Goal: Transaction & Acquisition: Purchase product/service

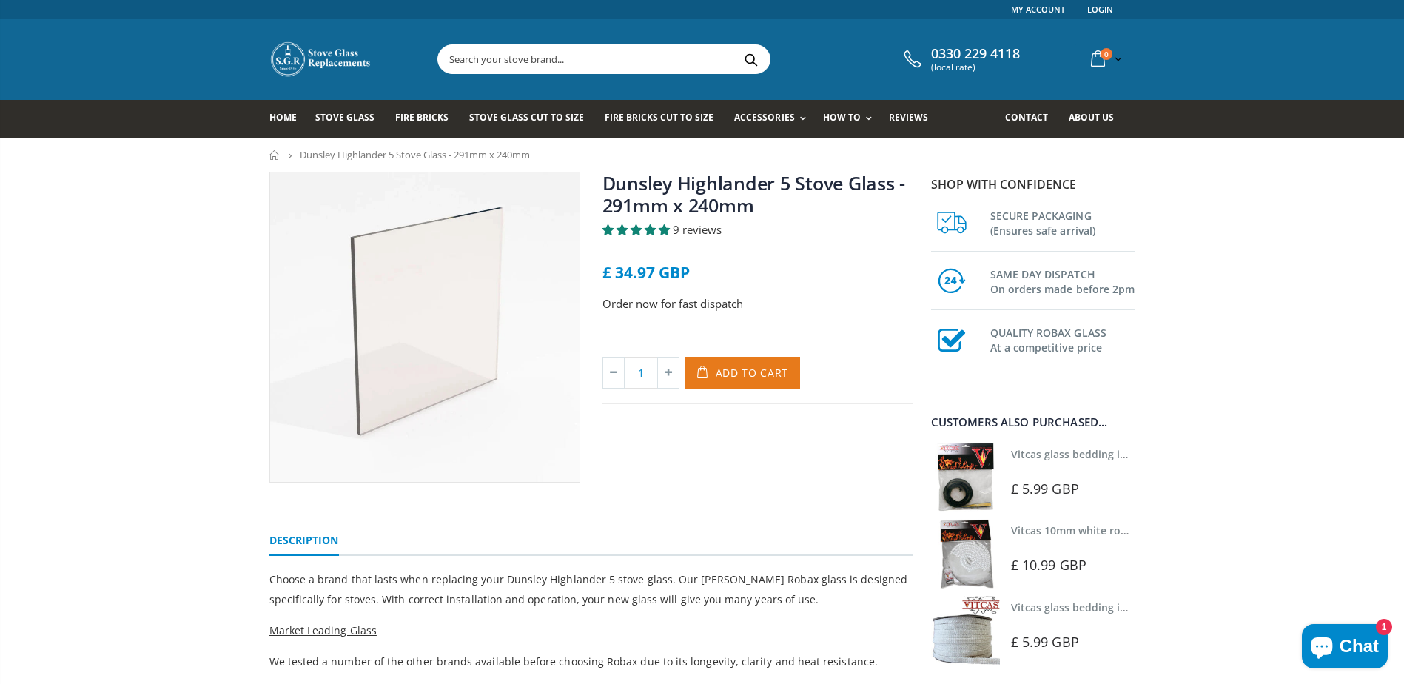
click at [738, 367] on span "Add to Cart" at bounding box center [751, 373] width 73 height 14
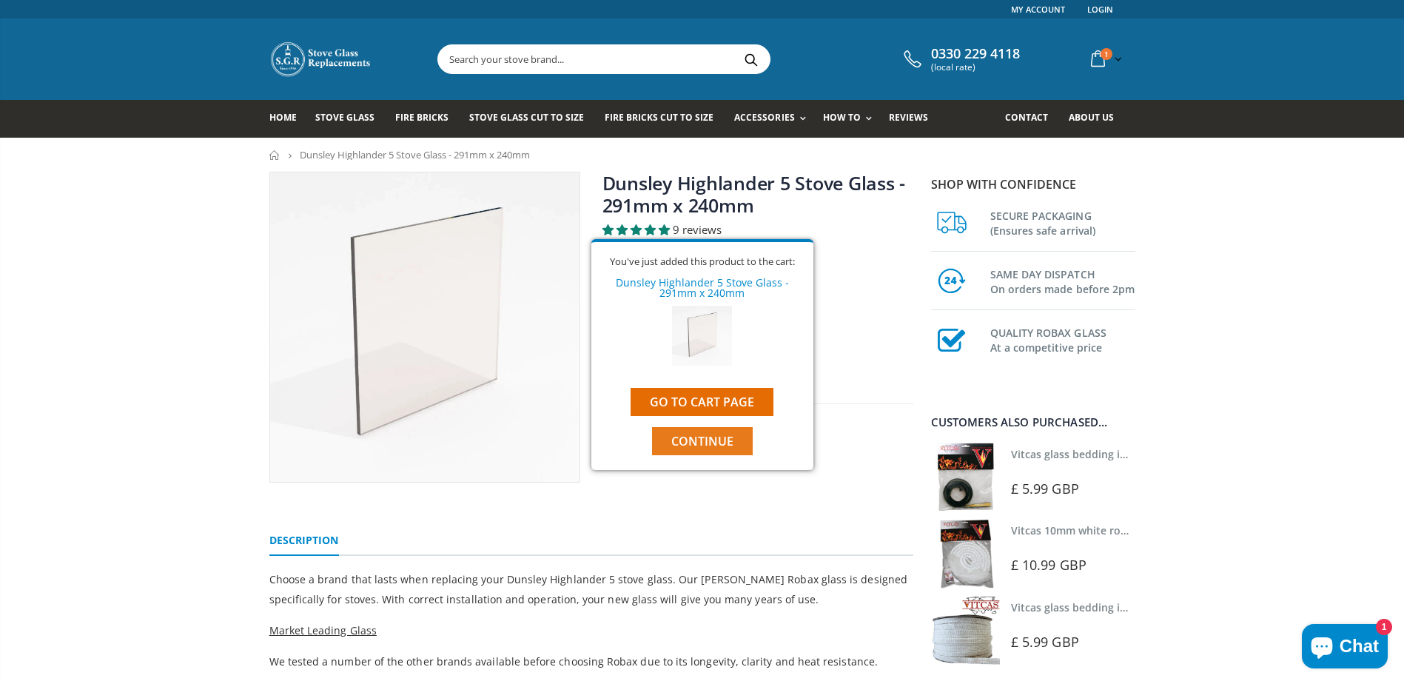
click at [693, 437] on span "Continue" at bounding box center [702, 441] width 62 height 16
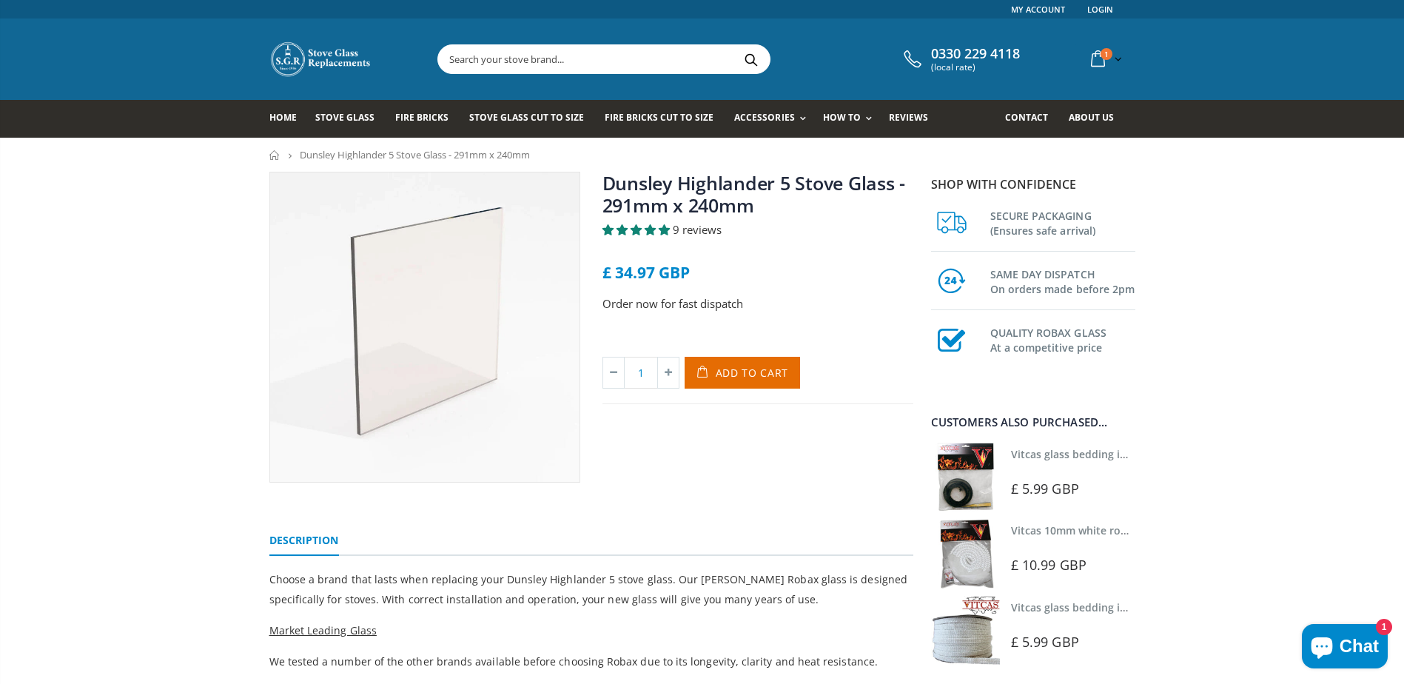
click at [1038, 467] on div at bounding box center [1075, 469] width 128 height 10
click at [1048, 457] on link "Vitcas glass bedding in tape - 2mm x 10mm x 2 meters" at bounding box center [1149, 454] width 276 height 14
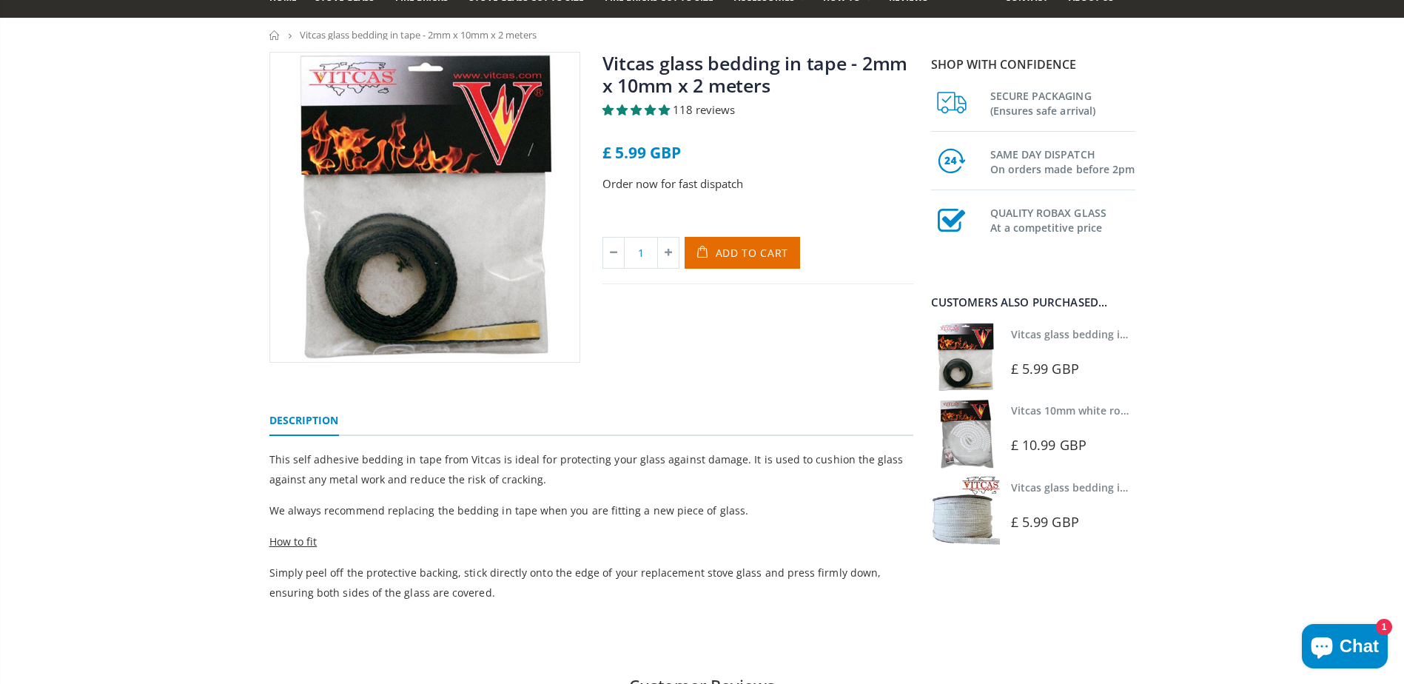
scroll to position [148, 0]
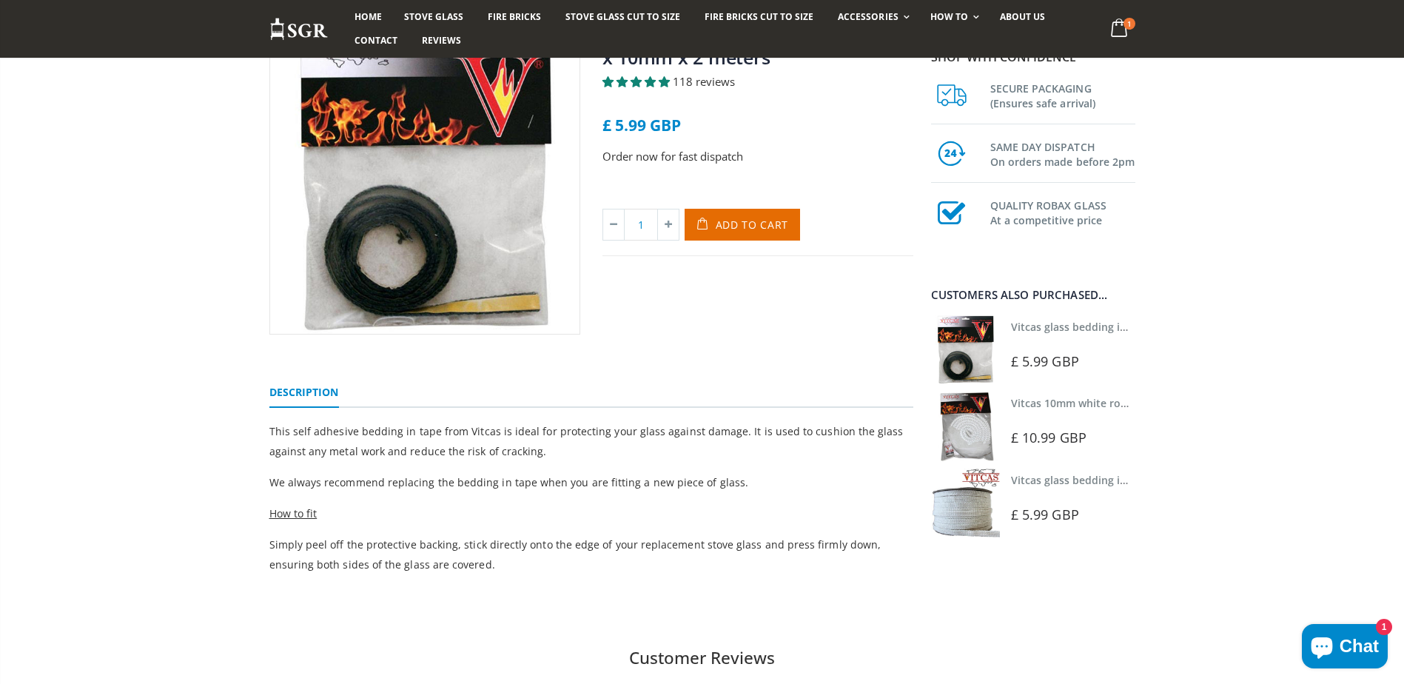
click at [1077, 402] on link "Vitcas 10mm white rope kit - includes rope seal and glue!" at bounding box center [1156, 403] width 290 height 14
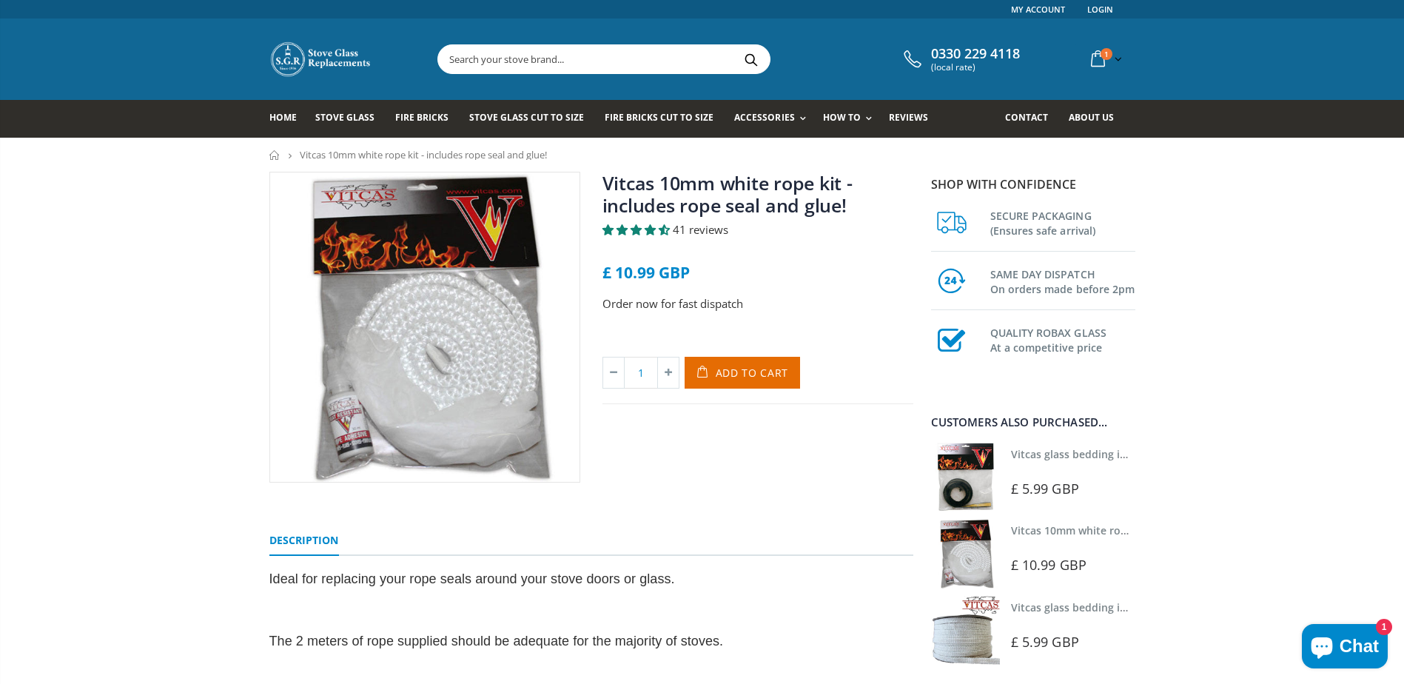
scroll to position [74, 0]
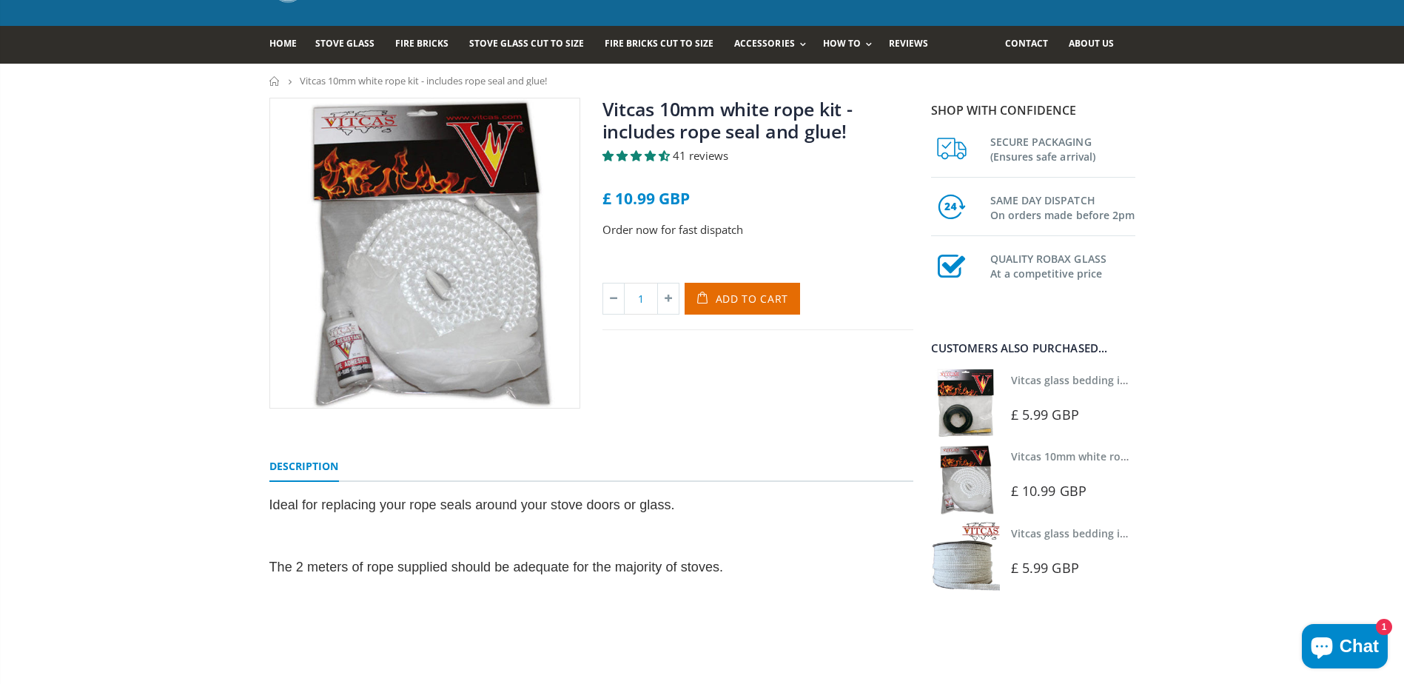
click at [387, 502] on span "Ideal for replacing your rope seals around your stove doors or glass." at bounding box center [471, 504] width 405 height 15
drag, startPoint x: 312, startPoint y: 499, endPoint x: 650, endPoint y: 498, distance: 337.4
click at [650, 498] on span "Ideal for replacing your rope seals around your stove doors or glass." at bounding box center [471, 504] width 405 height 15
click at [676, 498] on p "Ideal for replacing your rope seals around your stove doors or glass." at bounding box center [591, 505] width 644 height 20
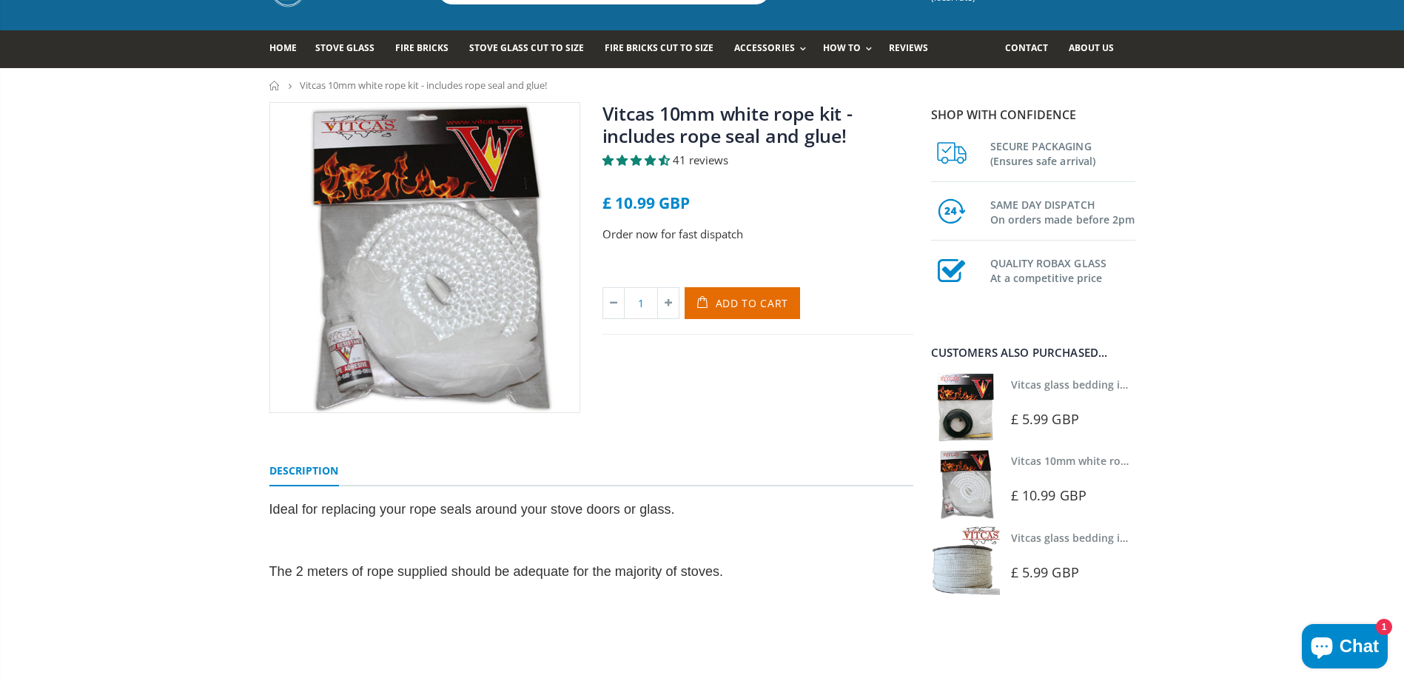
scroll to position [0, 0]
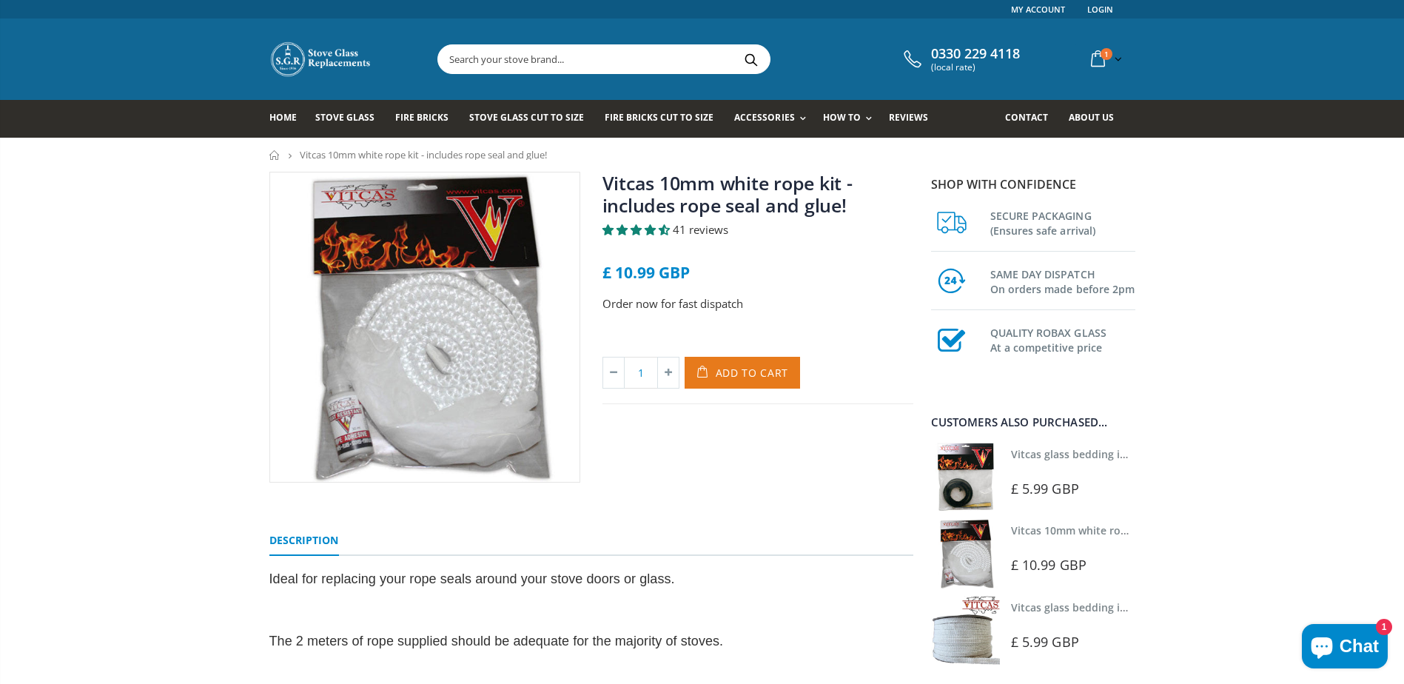
click at [751, 370] on span "Add to Cart" at bounding box center [751, 373] width 73 height 14
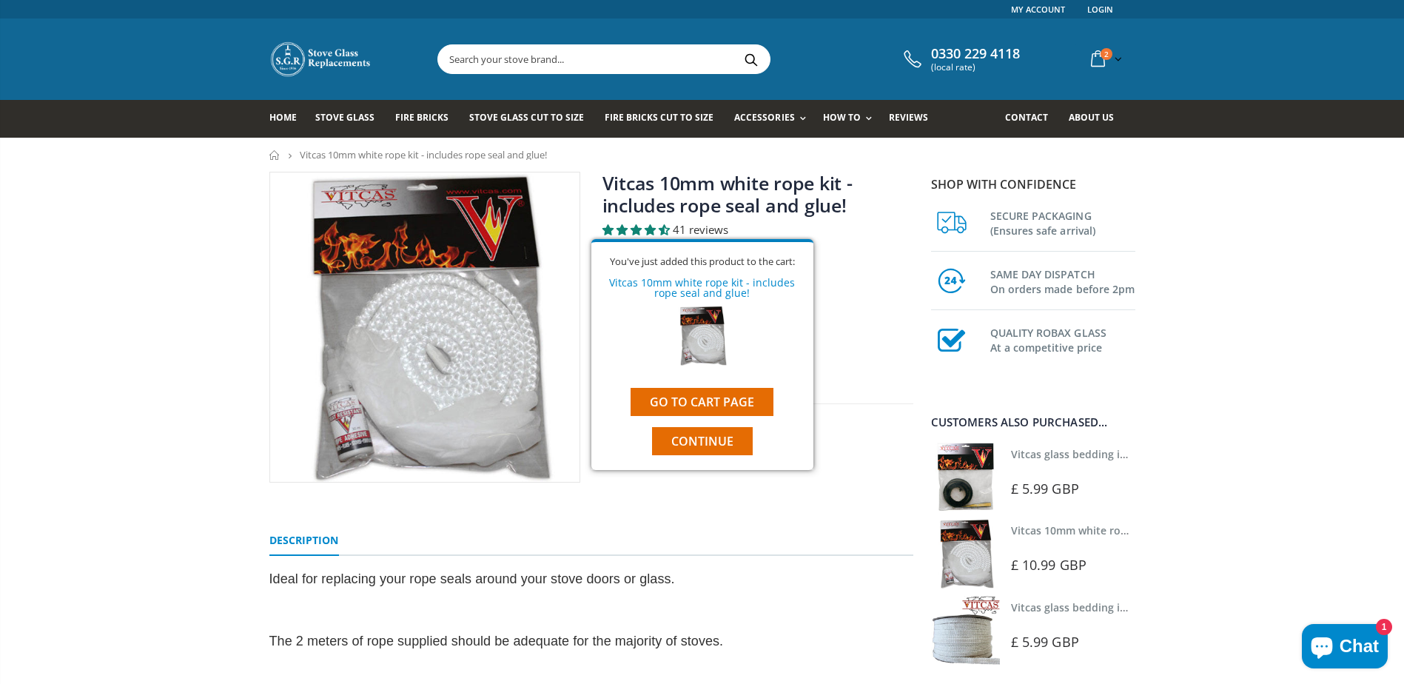
click at [550, 57] on input "text" at bounding box center [686, 59] width 497 height 28
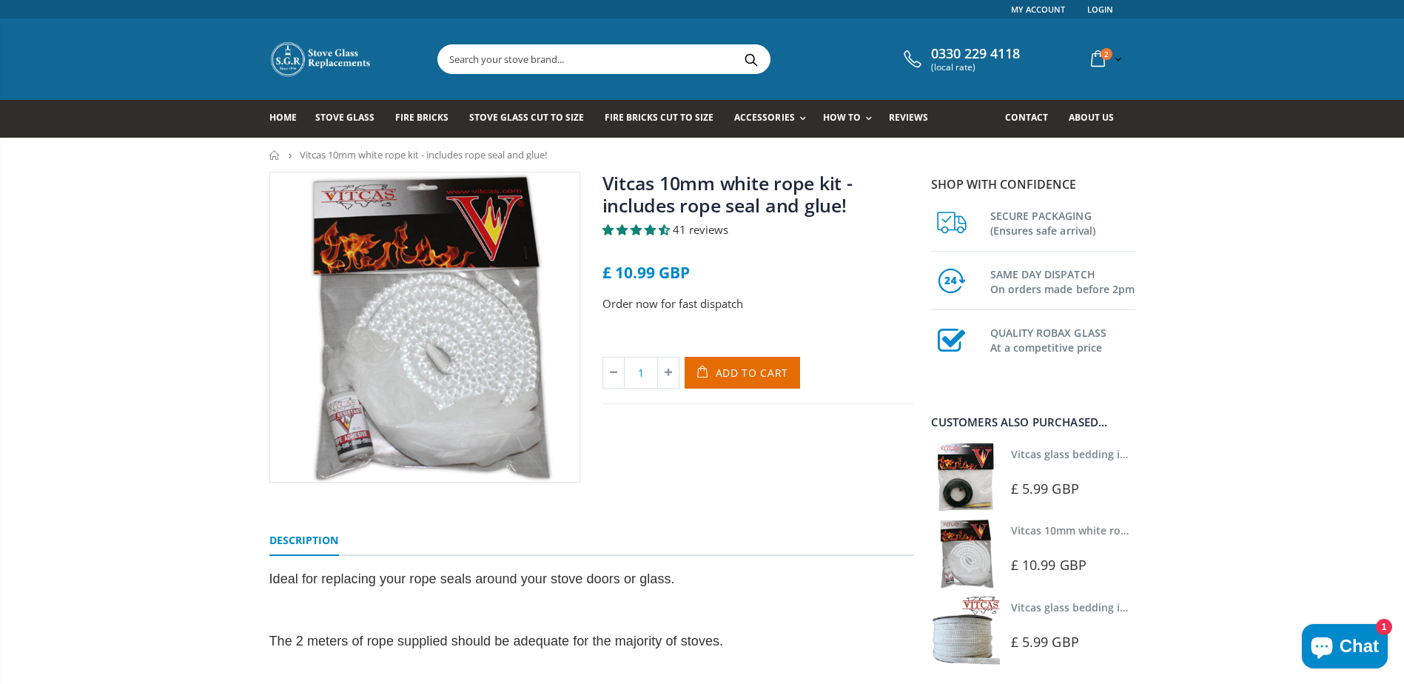
click at [662, 77] on div "0330 229 4118 (local rate) 2 item(s) 2 item(s) Vitcas 10mm white rope kit - inc…" at bounding box center [702, 58] width 888 height 81
click at [647, 70] on input "text" at bounding box center [686, 59] width 497 height 28
paste input "dunsley highlander 5 glass"
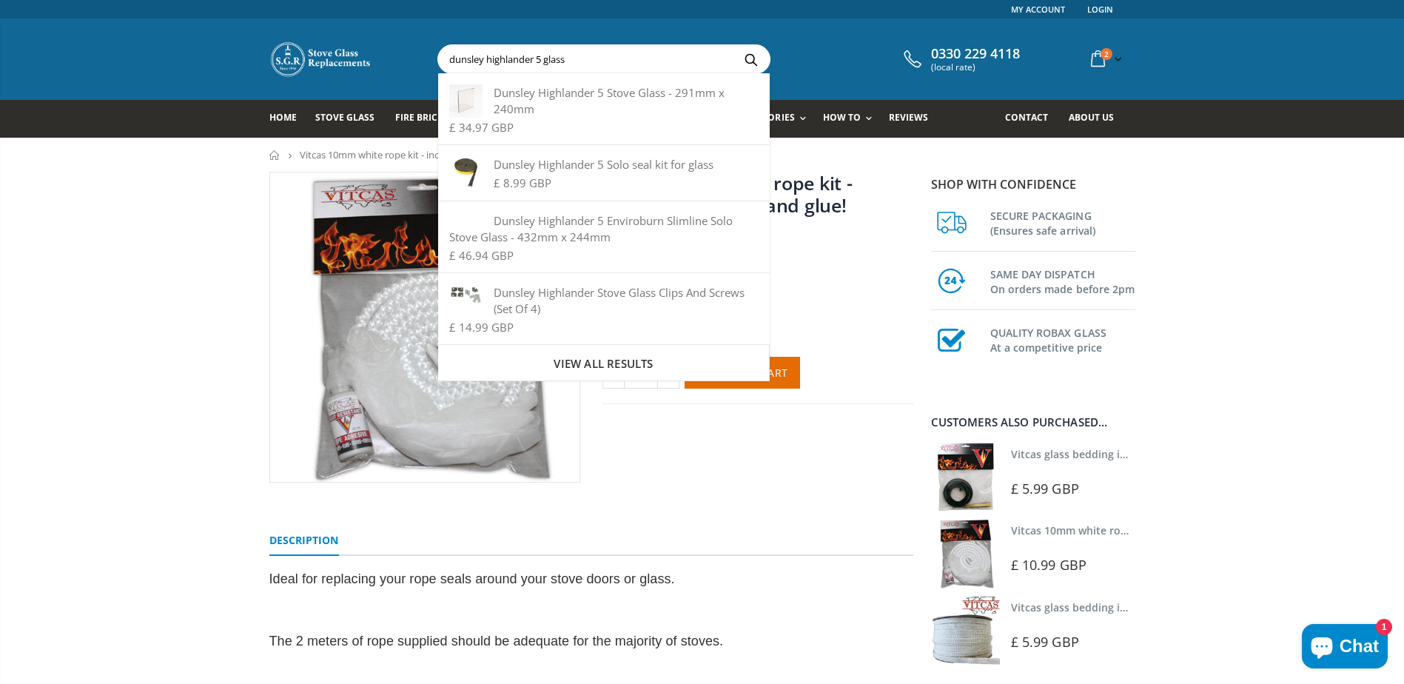
drag, startPoint x: 538, startPoint y: 61, endPoint x: 621, endPoint y: 54, distance: 83.1
click at [621, 54] on input "dunsley highlander 5 glass" at bounding box center [686, 59] width 497 height 28
type input "dunsley highlander 5"
click at [735, 45] on button "Search" at bounding box center [751, 59] width 33 height 28
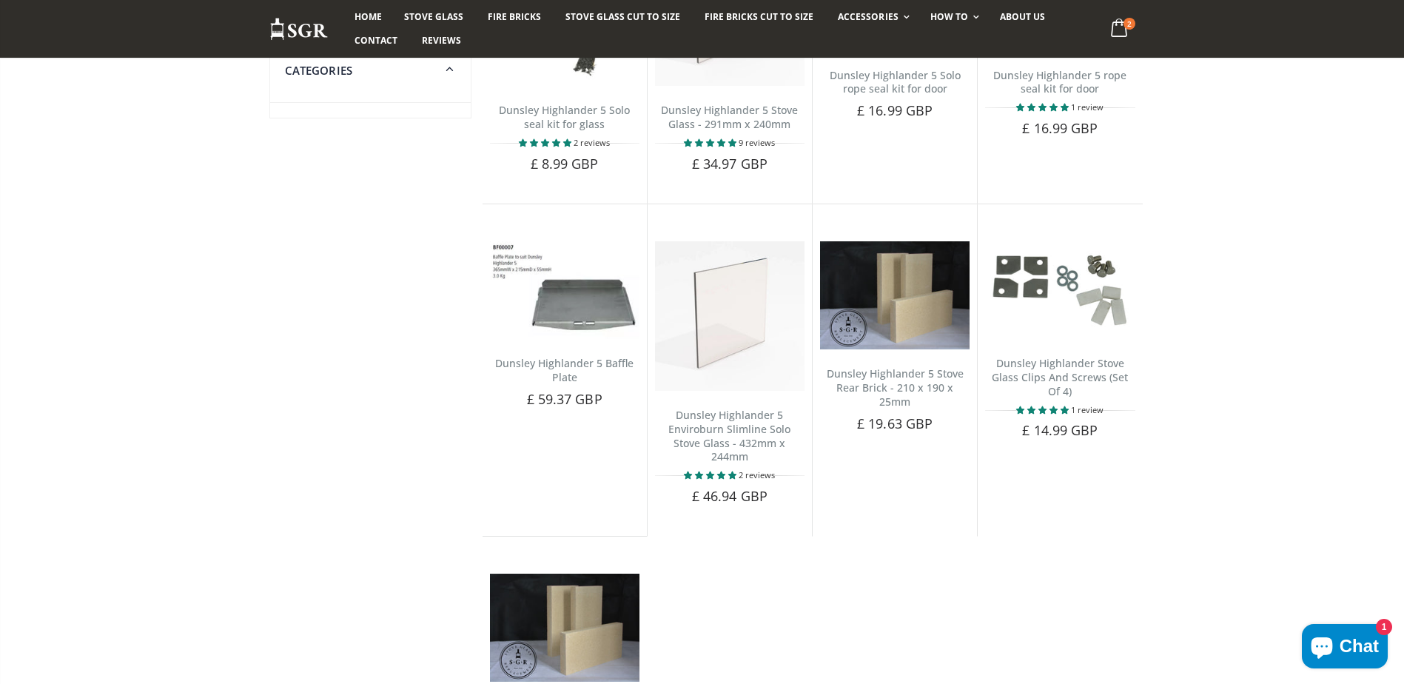
scroll to position [296, 0]
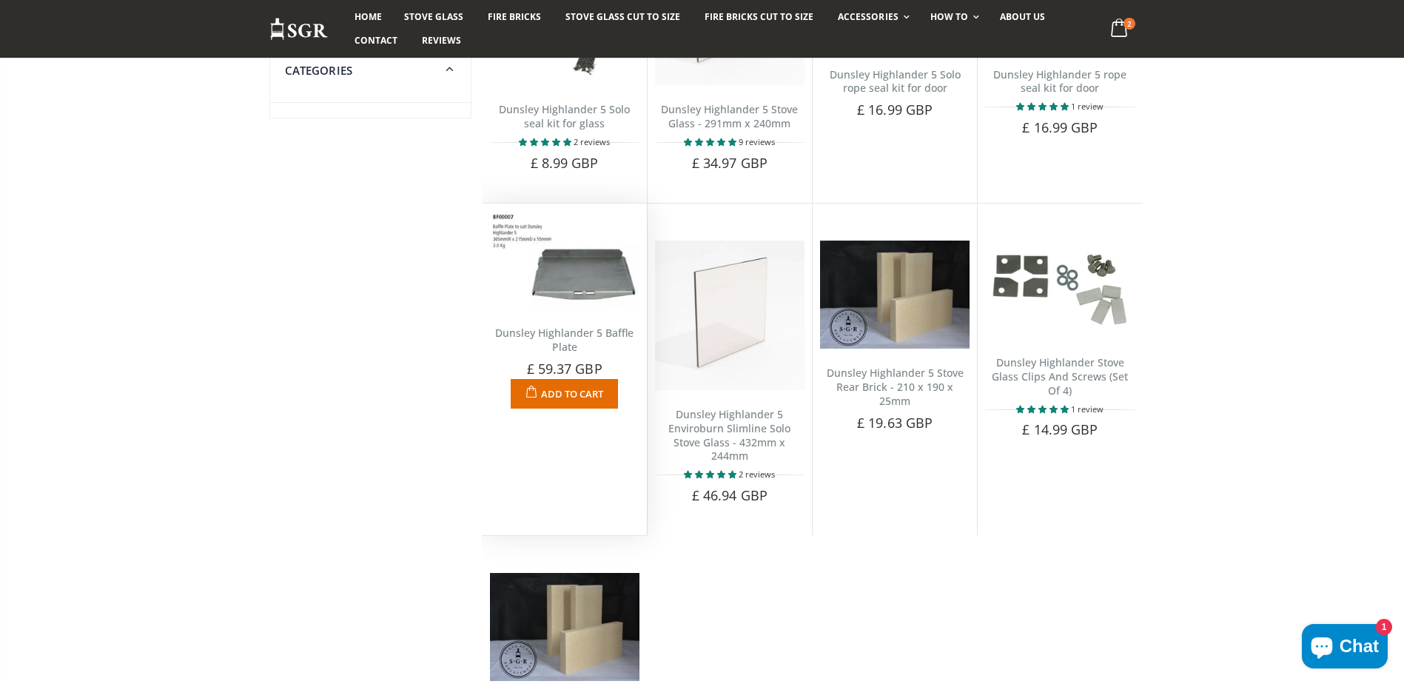
click at [570, 284] on img at bounding box center [564, 260] width 149 height 98
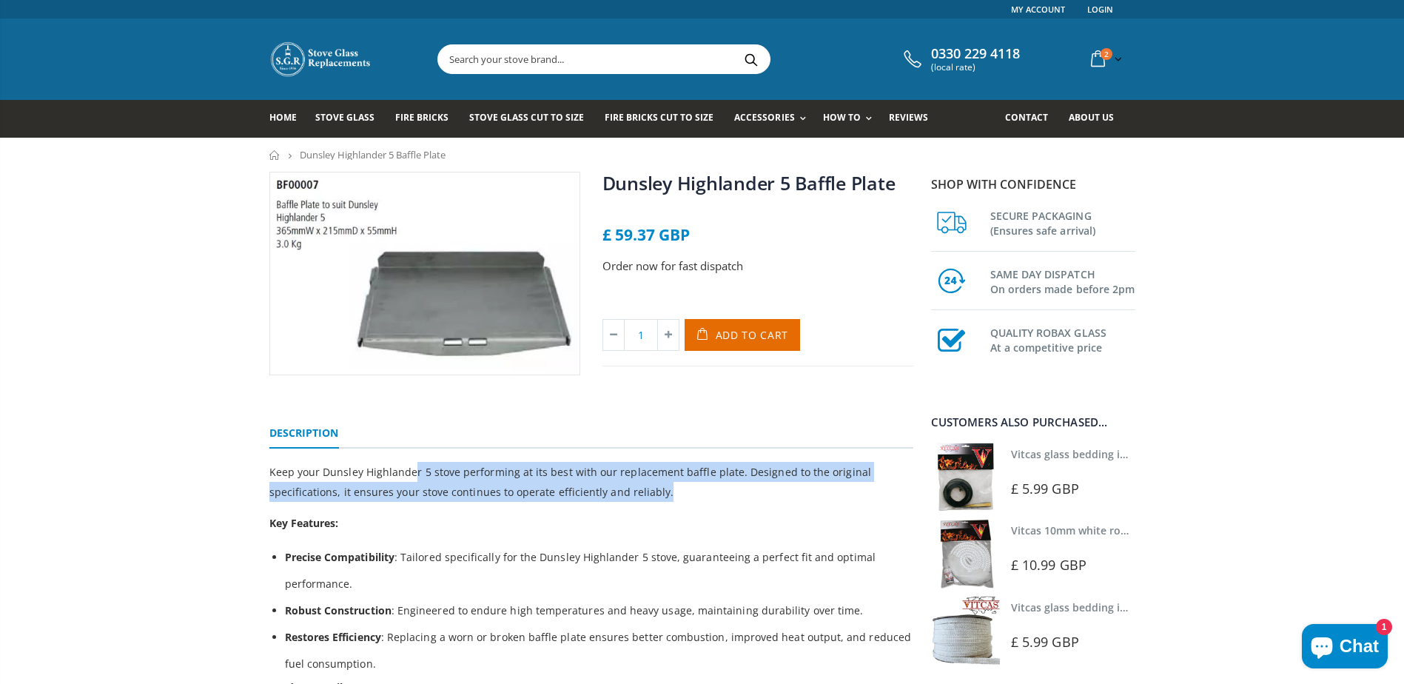
drag, startPoint x: 411, startPoint y: 468, endPoint x: 673, endPoint y: 488, distance: 262.7
click at [673, 488] on p "Keep your Dunsley Highlander 5 stove performing at its best with our replacemen…" at bounding box center [591, 482] width 644 height 40
drag, startPoint x: 615, startPoint y: 488, endPoint x: 364, endPoint y: 472, distance: 251.3
click at [364, 472] on p "Keep your Dunsley Highlander 5 stove performing at its best with our replacemen…" at bounding box center [591, 482] width 644 height 40
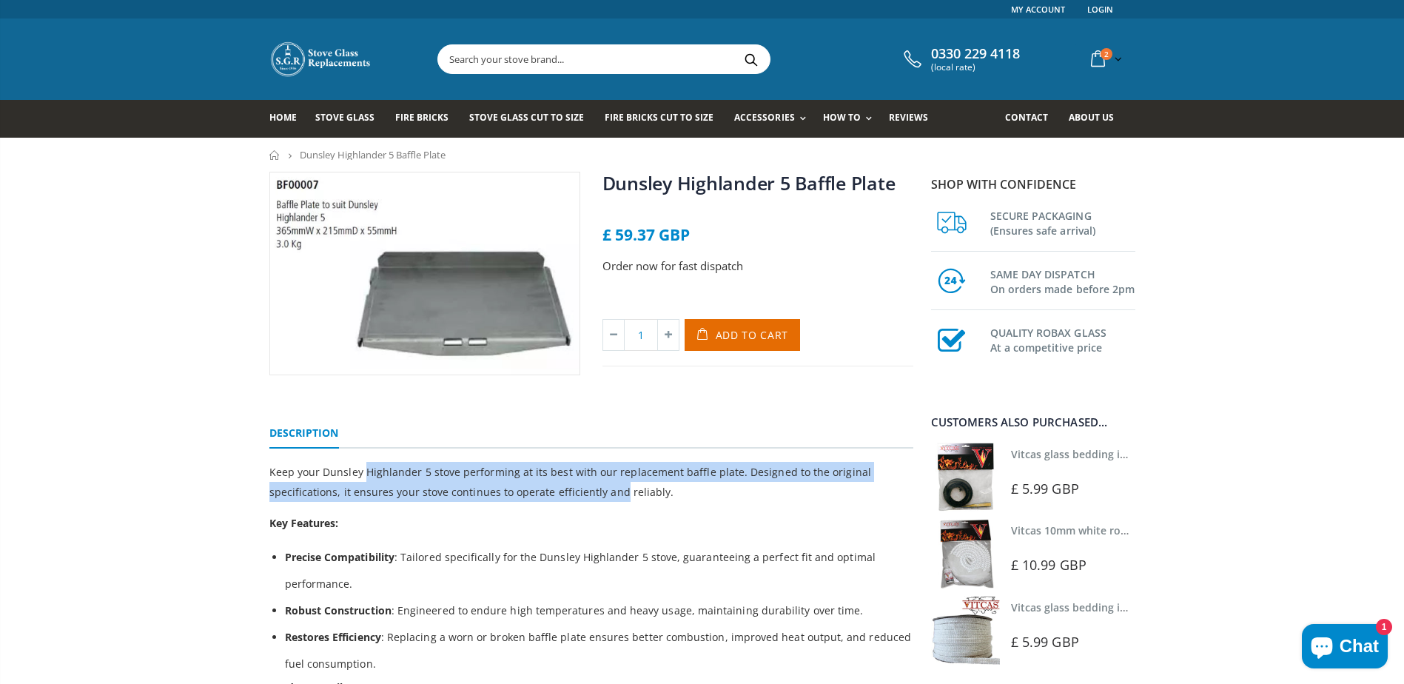
click at [364, 472] on p "Keep your Dunsley Highlander 5 stove performing at its best with our replacemen…" at bounding box center [591, 482] width 644 height 40
drag, startPoint x: 323, startPoint y: 472, endPoint x: 548, endPoint y: 493, distance: 225.9
click at [546, 493] on p "Keep your Dunsley Highlander 5 stove performing at its best with our replacemen…" at bounding box center [591, 482] width 644 height 40
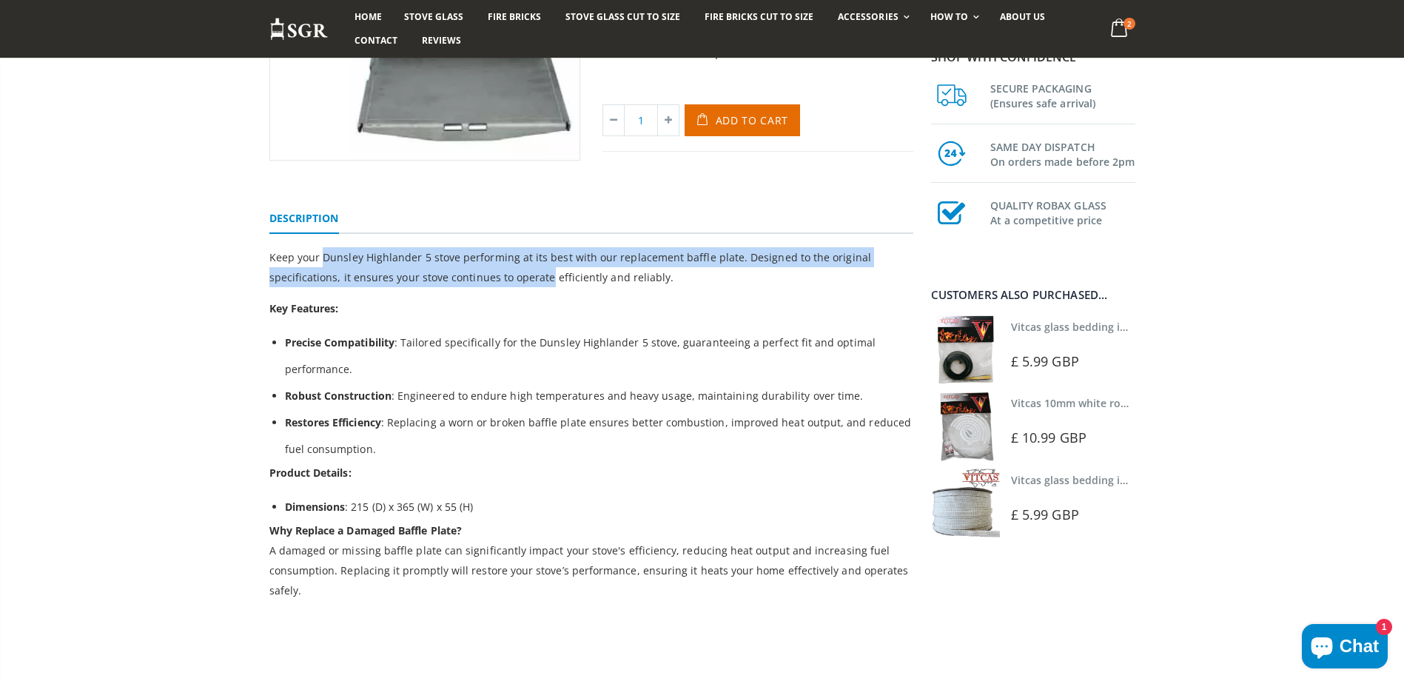
scroll to position [222, 0]
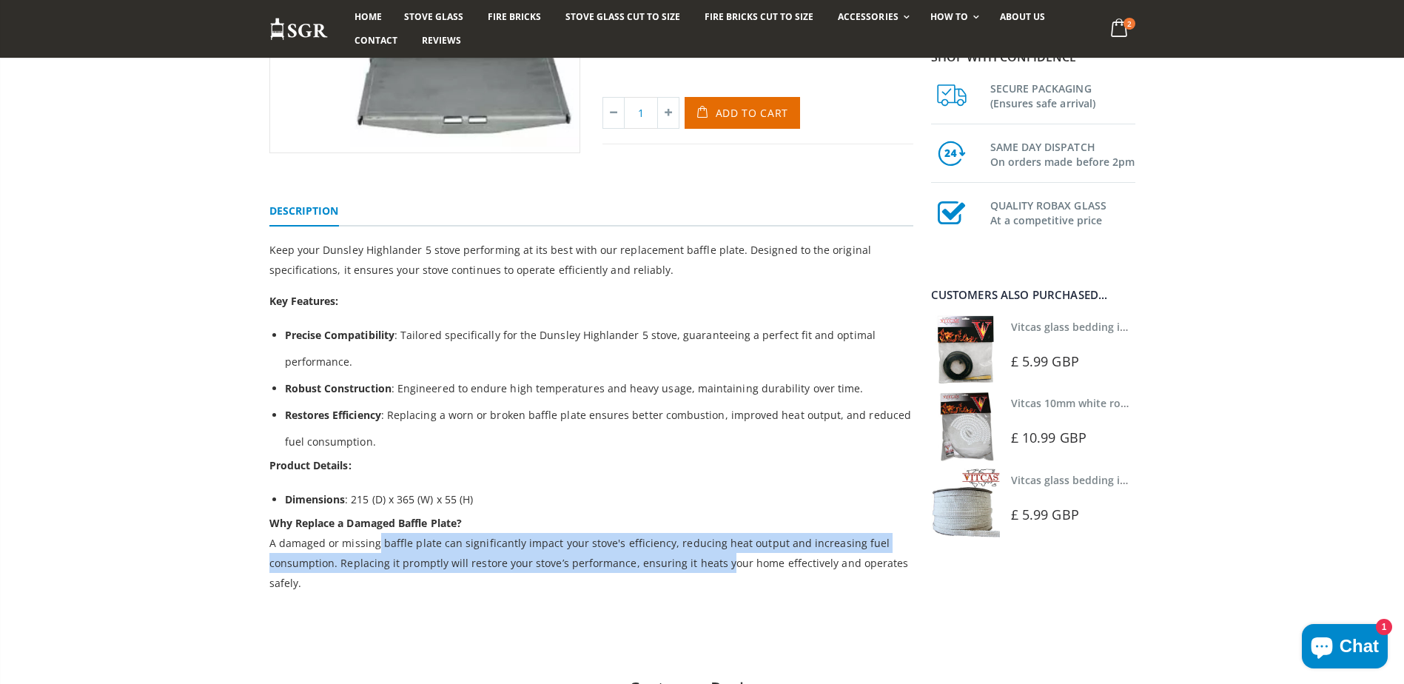
drag, startPoint x: 375, startPoint y: 539, endPoint x: 721, endPoint y: 561, distance: 346.2
click at [721, 561] on p "Why Replace a Damaged Baffle Plate? A damaged or missing baffle plate can signi…" at bounding box center [591, 553] width 644 height 80
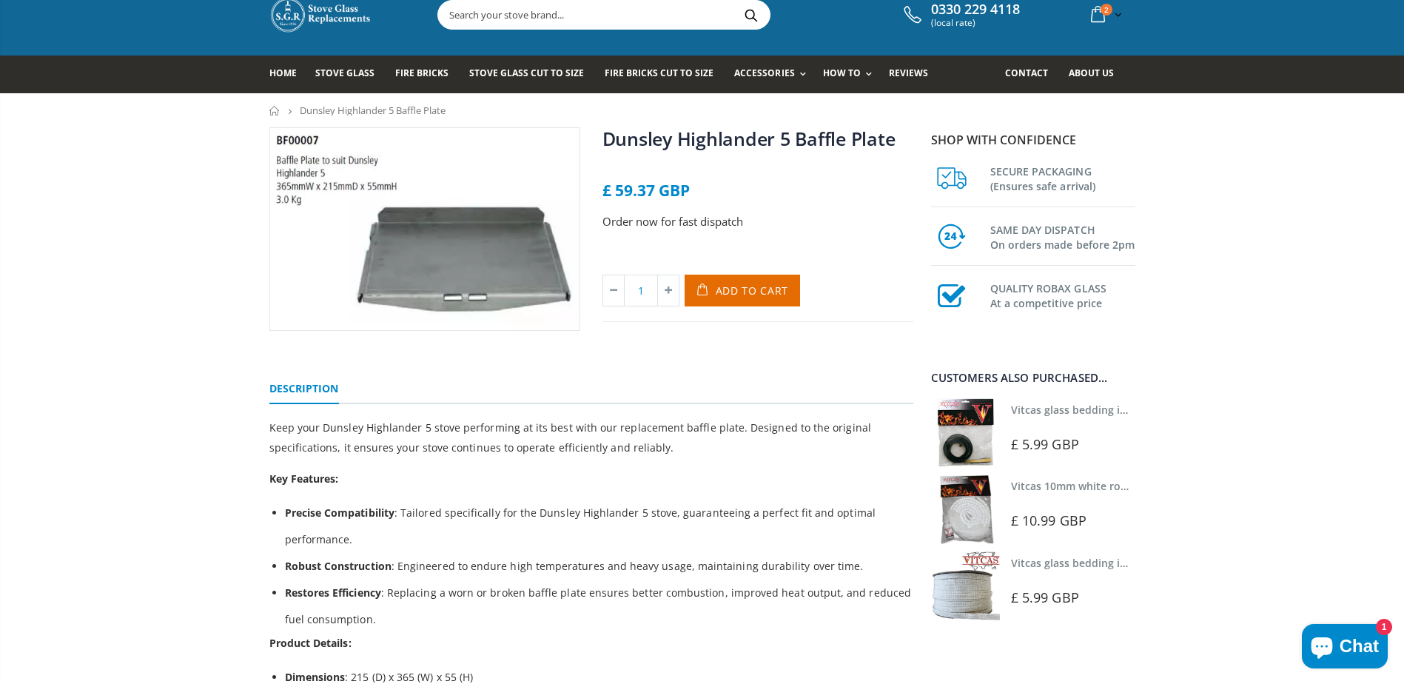
scroll to position [0, 0]
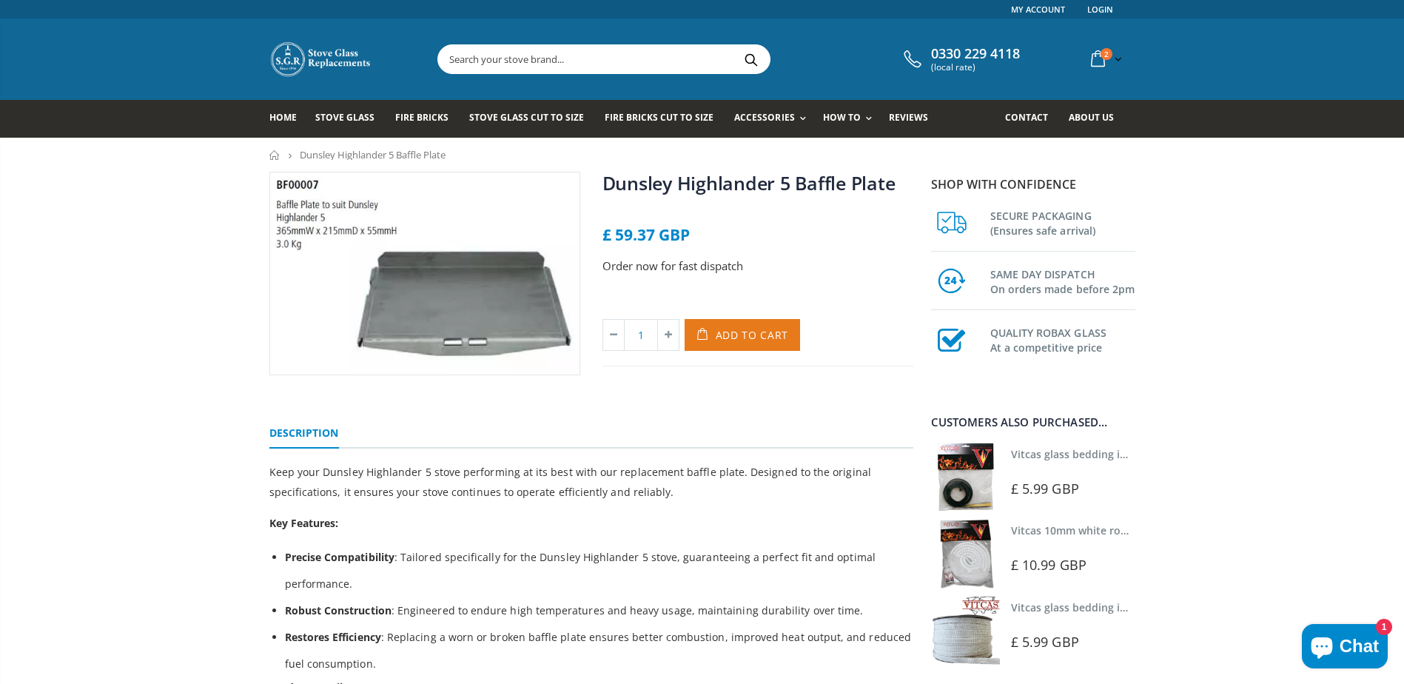
click at [744, 334] on span "Add to Cart" at bounding box center [751, 335] width 73 height 14
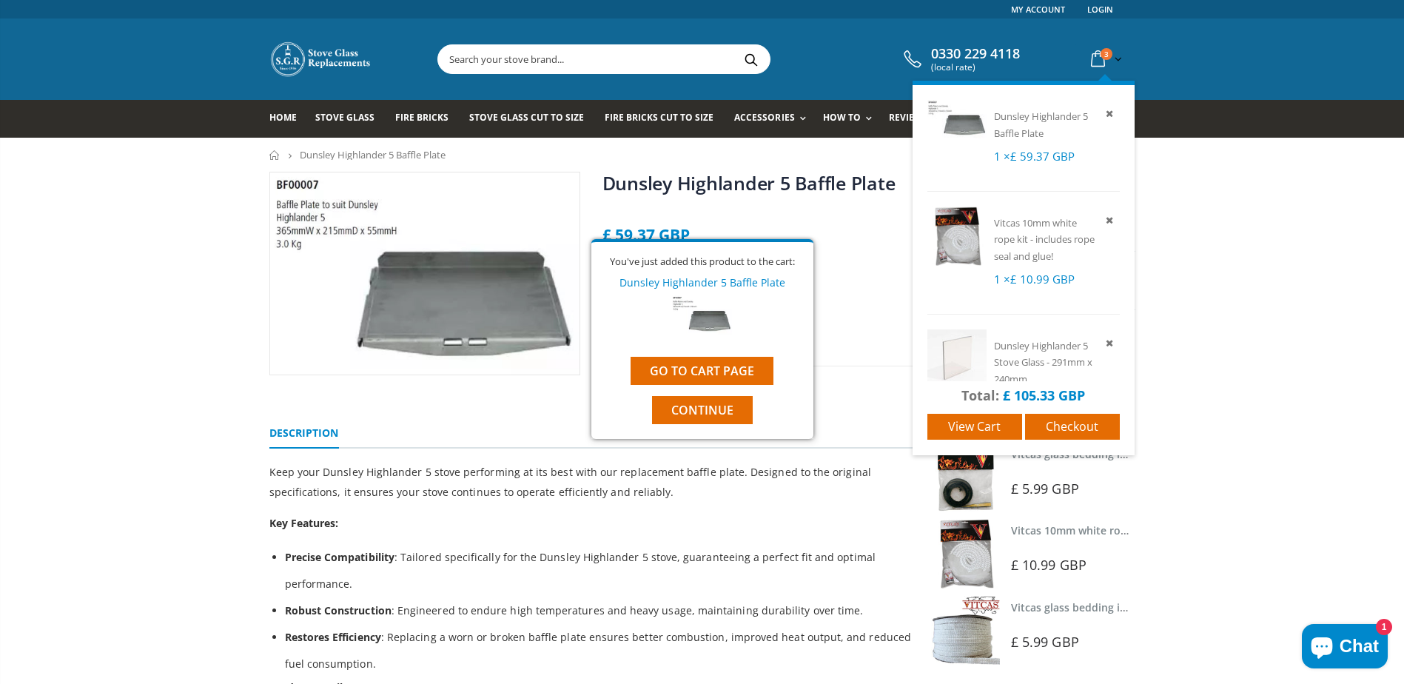
click at [1102, 81] on div "Dunsley Highlander 5 Baffle Plate 1 × £ 59.37 GBP Vitcas 10mm white rope kit - …" at bounding box center [1023, 268] width 222 height 374
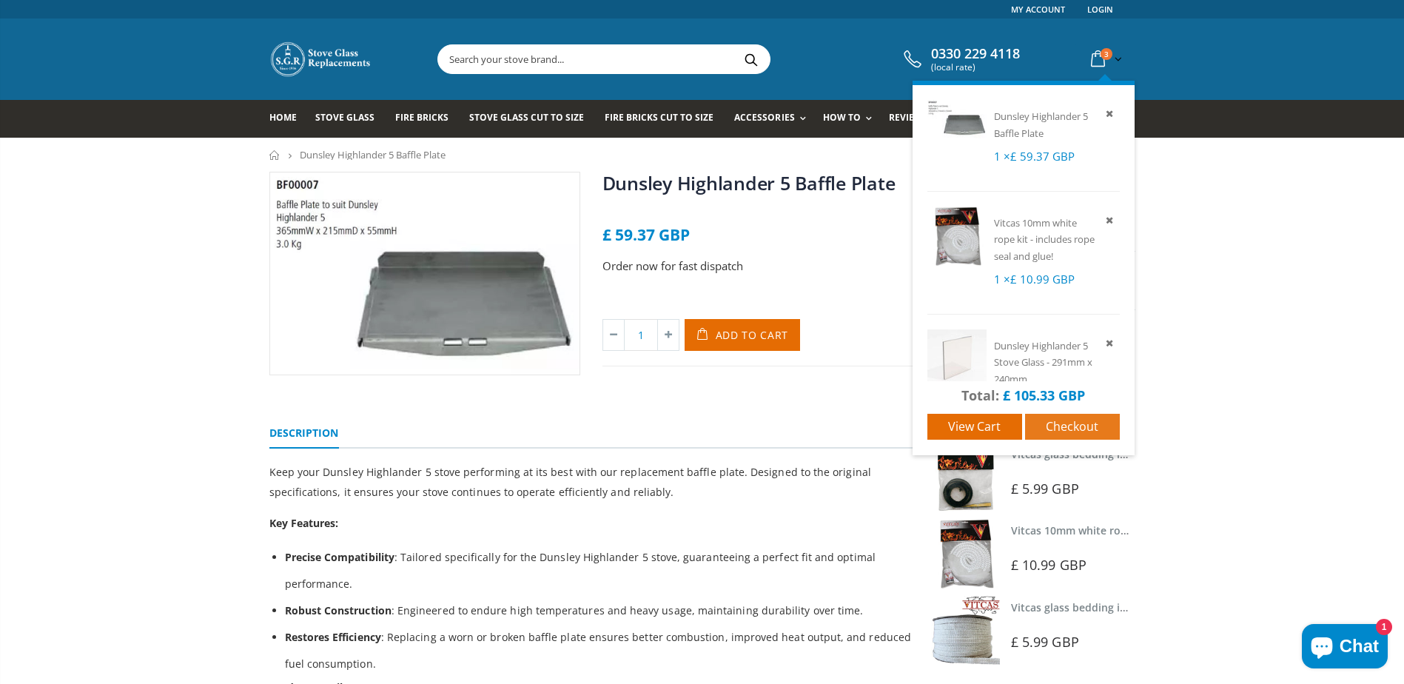
click at [1055, 425] on span "Checkout" at bounding box center [1072, 426] width 53 height 16
